Goal: Complete application form: Complete application form

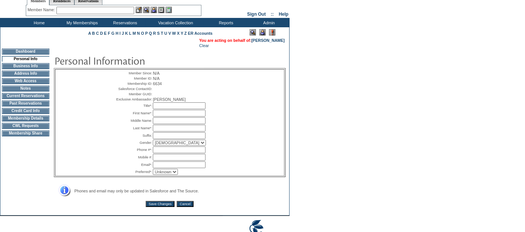
scroll to position [65, 0]
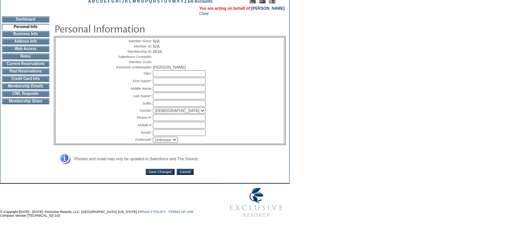
click at [165, 77] on input "text" at bounding box center [179, 73] width 53 height 7
type input "Mrs."
click at [166, 82] on input "text" at bounding box center [179, 81] width 53 height 7
type input "Annalise"
click at [181, 99] on input "text" at bounding box center [179, 96] width 53 height 7
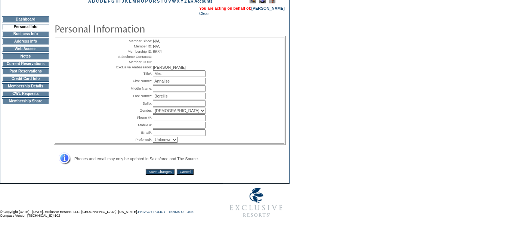
type input "Borellis"
click at [158, 112] on select "Male Female" at bounding box center [179, 111] width 53 height 6
select select "F"
click at [153, 110] on select "Male Female" at bounding box center [179, 111] width 53 height 6
click at [165, 117] on input "text" at bounding box center [179, 117] width 53 height 7
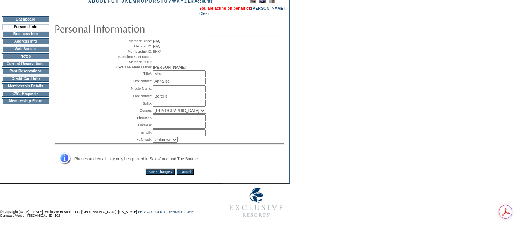
paste input "616-301-5520"
type input "616-301-5520"
click at [165, 126] on input "text" at bounding box center [179, 125] width 53 height 7
paste input "616-301-5520"
type input "616-301-5520"
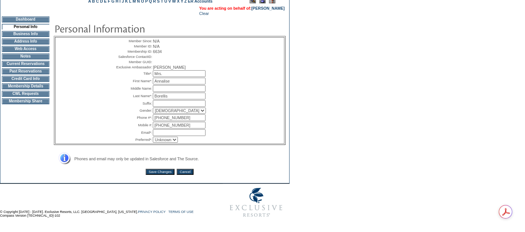
click at [164, 130] on input "text" at bounding box center [179, 132] width 53 height 7
paste input "bowenannalise@gmail.com"
type input "bowenannalise@gmail.com"
click at [163, 172] on input "Save Changes" at bounding box center [160, 172] width 29 height 6
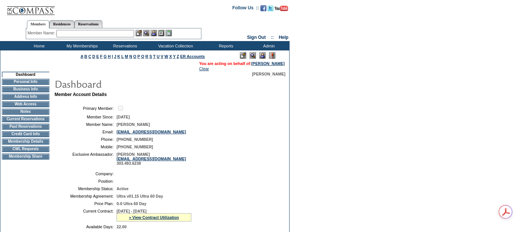
click at [46, 145] on td "Membership Details" at bounding box center [25, 142] width 47 height 6
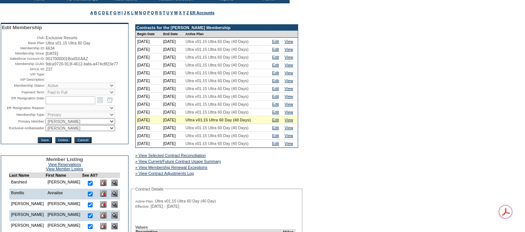
scroll to position [125, 0]
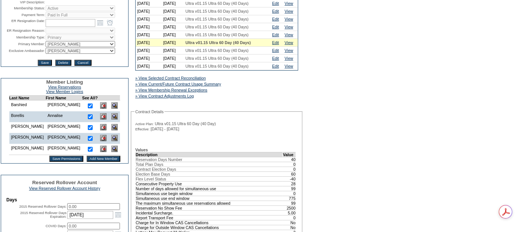
click at [87, 162] on input "Add New Member" at bounding box center [104, 159] width 34 height 6
